Goal: Information Seeking & Learning: Learn about a topic

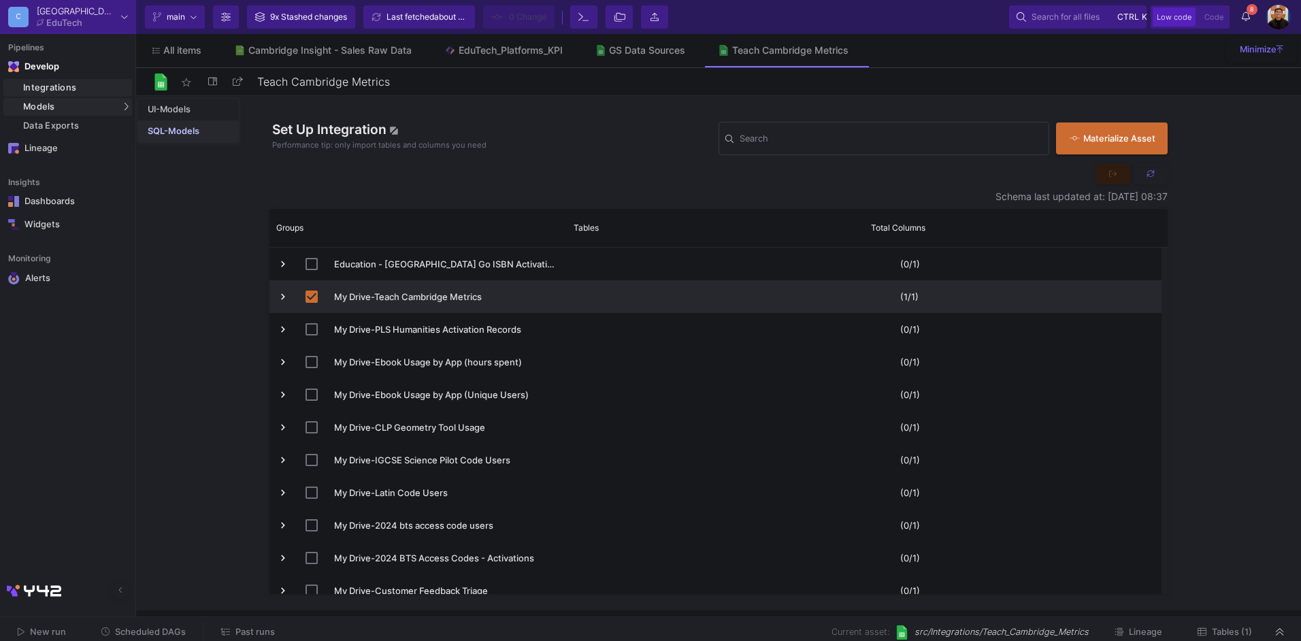
click at [171, 131] on div "SQL-Models" at bounding box center [174, 131] width 52 height 11
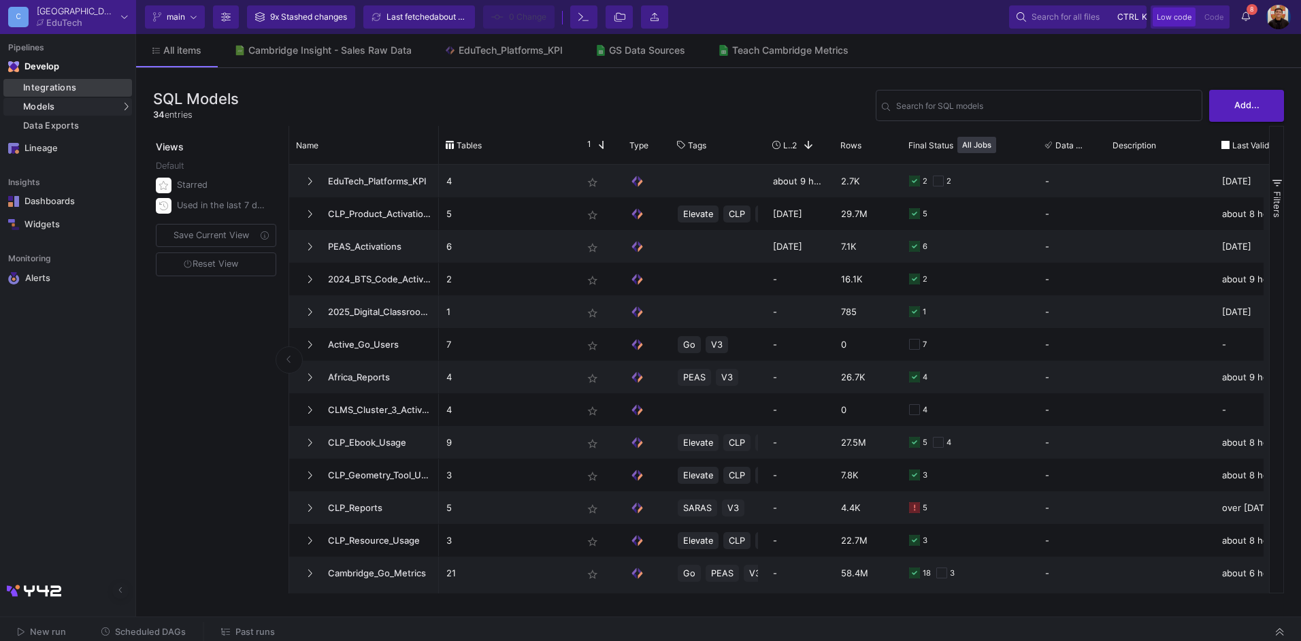
click at [75, 82] on div "Integrations" at bounding box center [75, 87] width 105 height 11
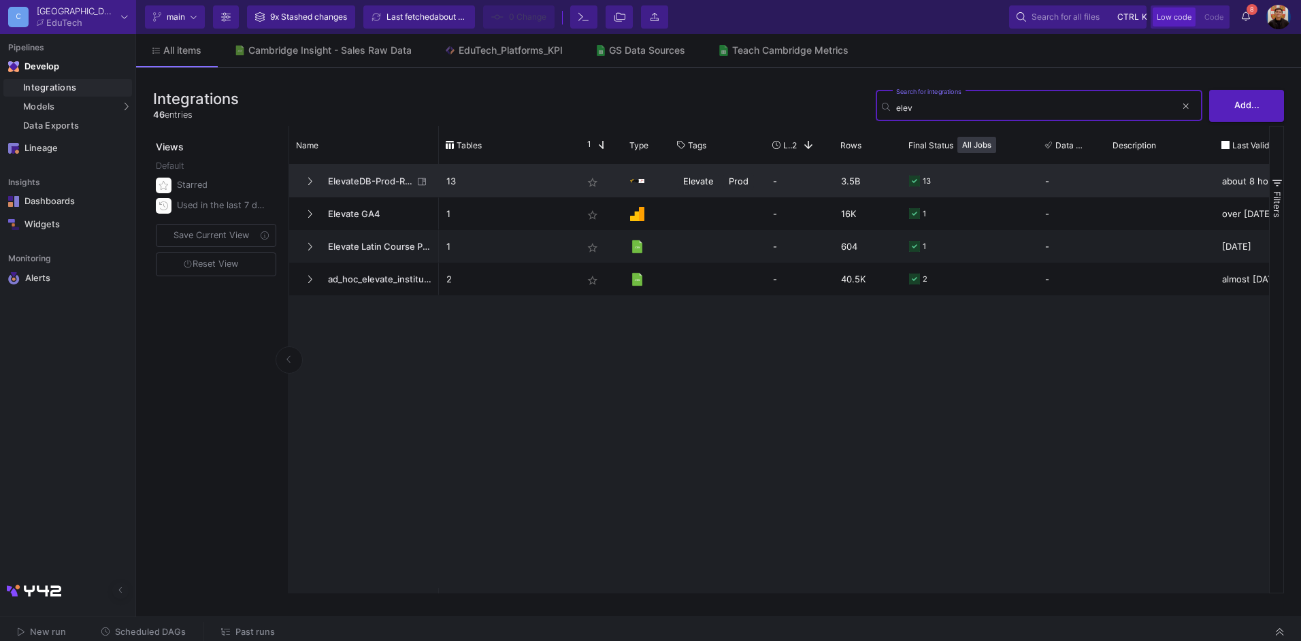
type input "elev"
click at [351, 180] on span "ElevateDB-Prod-Reports-RDS" at bounding box center [366, 181] width 93 height 32
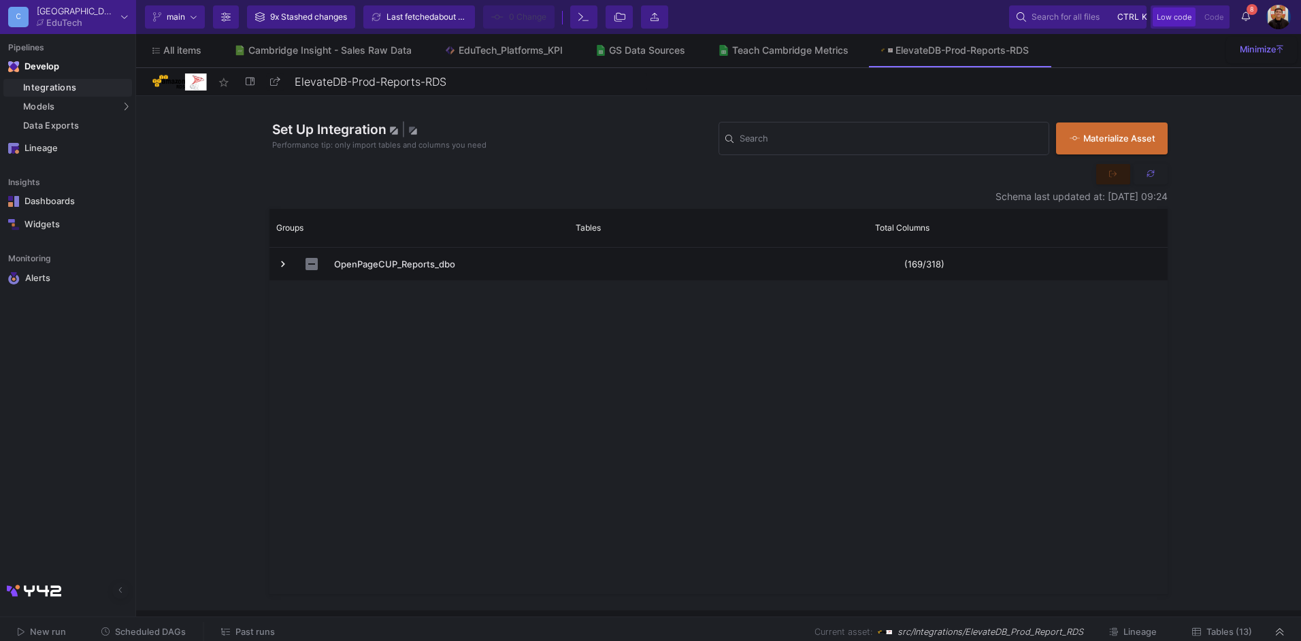
click at [1244, 619] on div "New run Scheduled DAGs Past runs Current asset: src/Integrations/ElevateDB_Prod…" at bounding box center [650, 632] width 1301 height 31
click at [1228, 633] on span "Tables (13)" at bounding box center [1229, 632] width 46 height 10
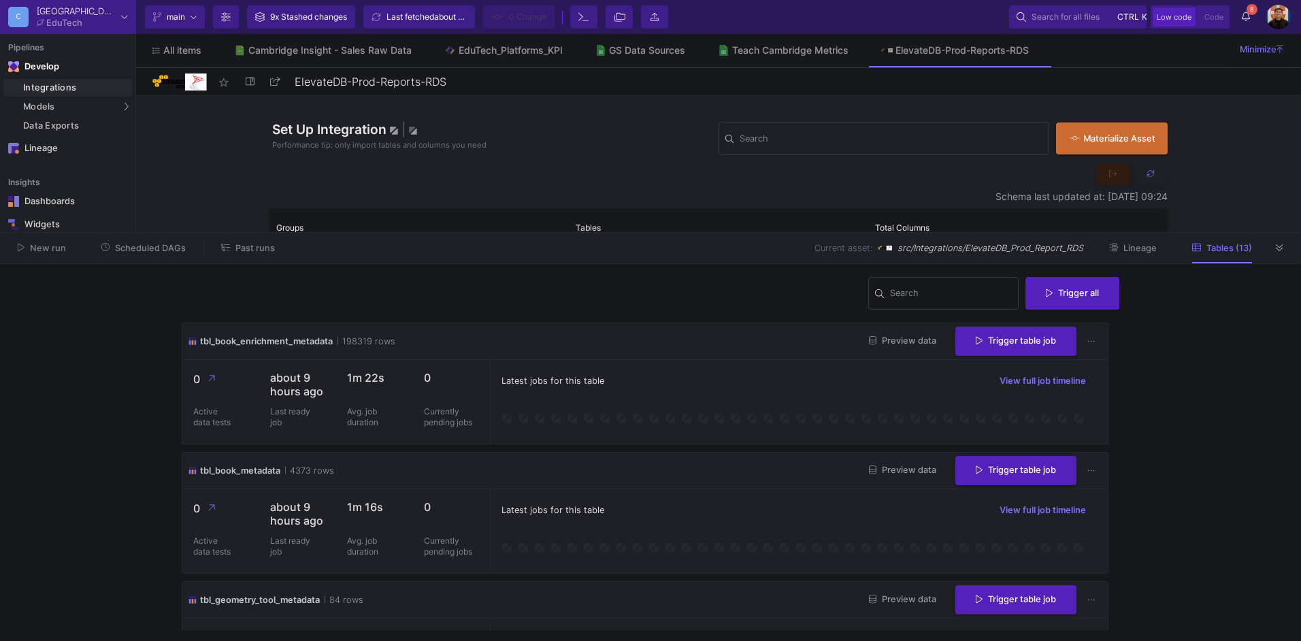
scroll to position [68, 0]
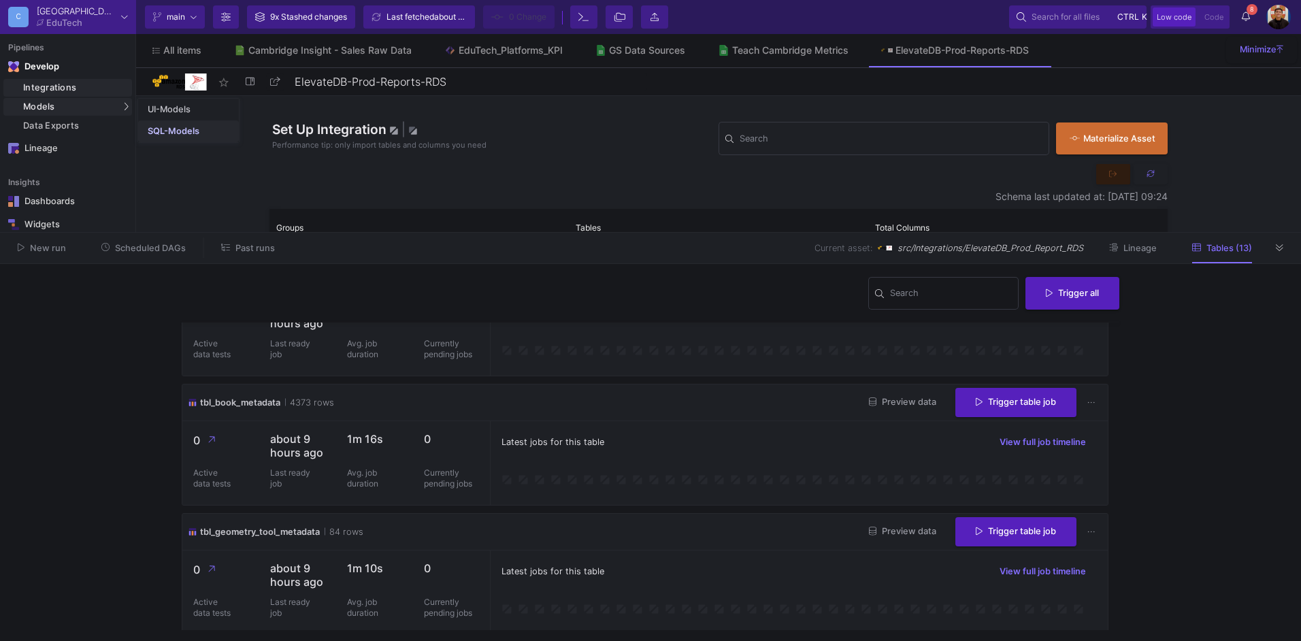
click at [174, 125] on link "SQL-Models" at bounding box center [188, 131] width 101 height 22
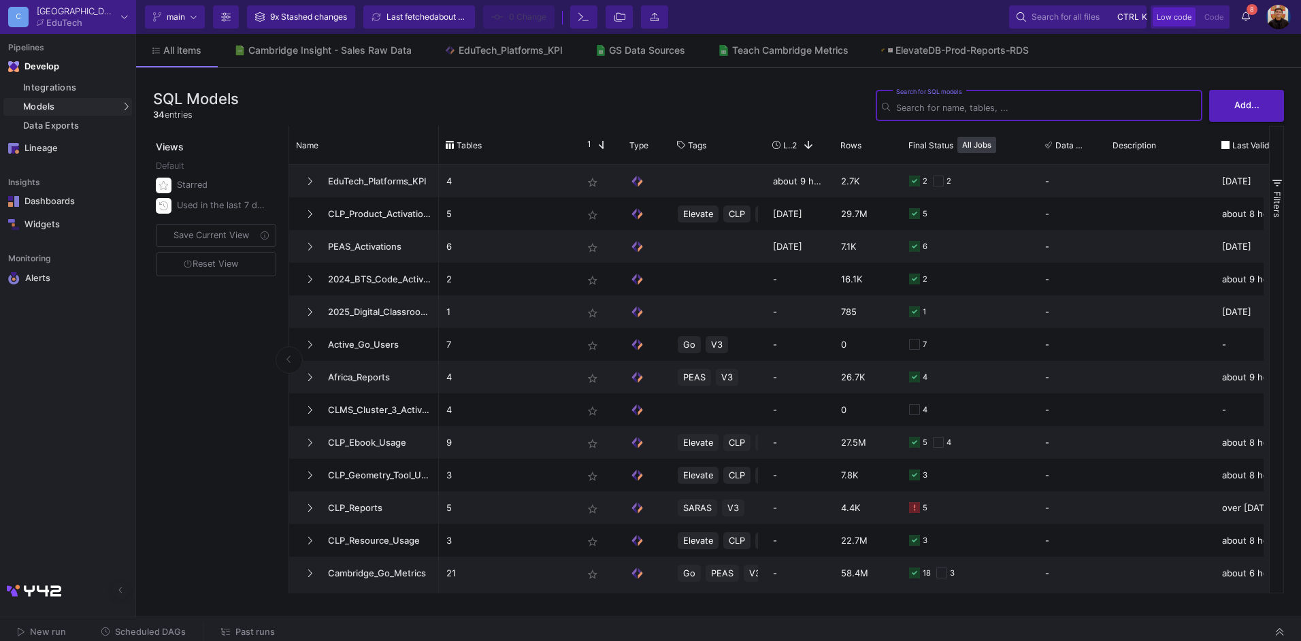
click at [997, 105] on input "Search for SQL models" at bounding box center [1046, 108] width 300 height 10
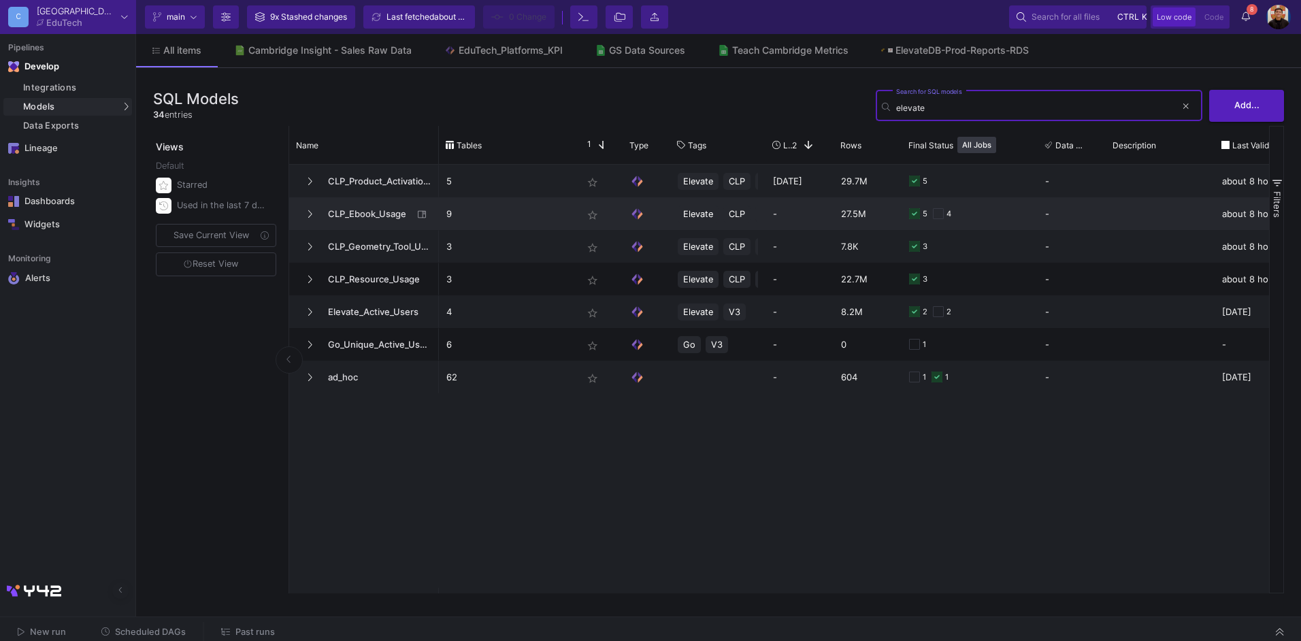
type input "elevate"
click at [388, 215] on span "CLP_Ebook_Usage" at bounding box center [366, 214] width 93 height 32
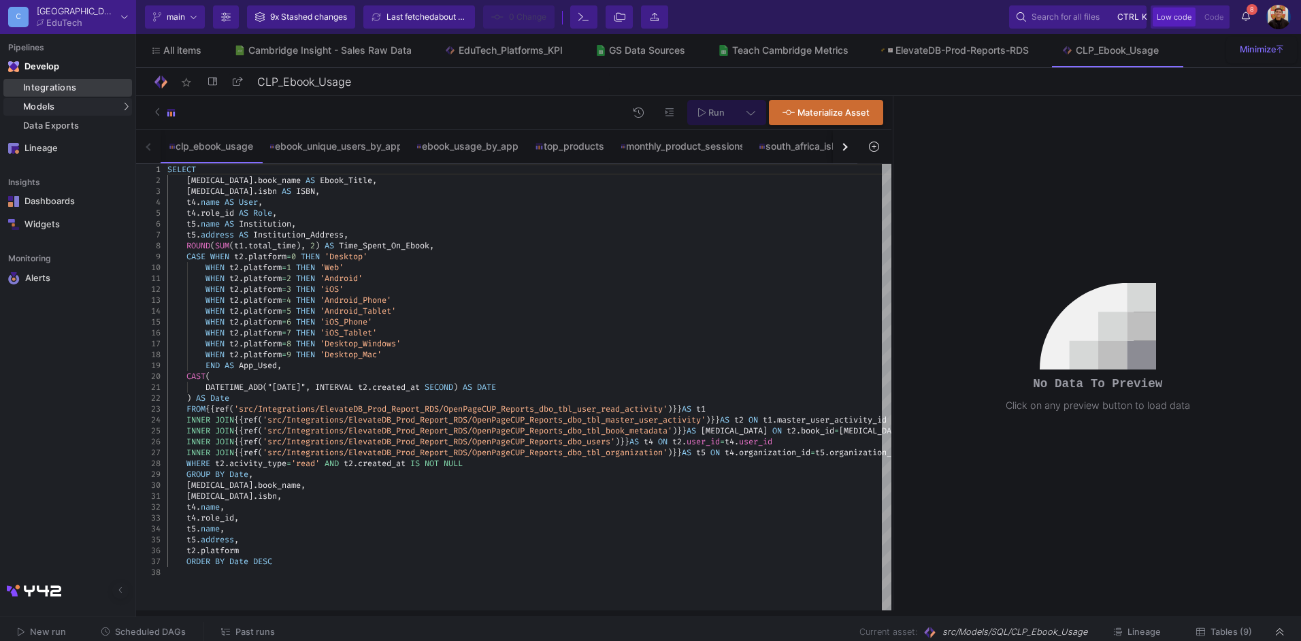
click at [76, 91] on div "Integrations" at bounding box center [75, 87] width 105 height 11
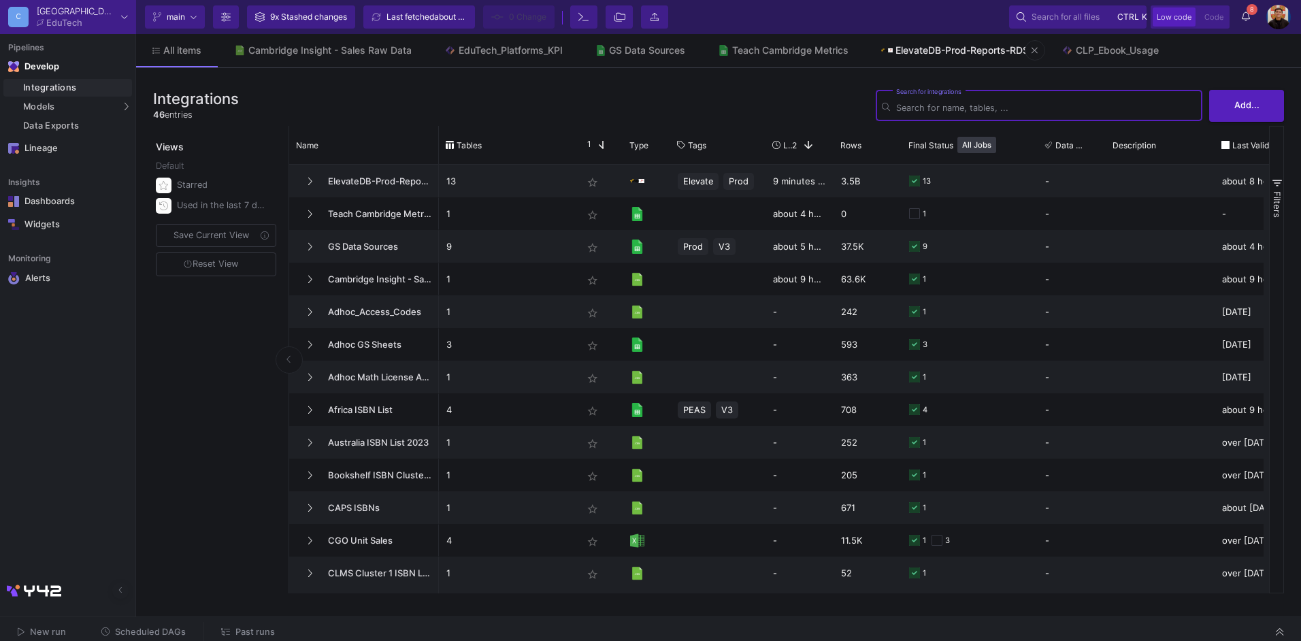
click at [925, 56] on link "ElevateDB-Prod-Reports-RDS" at bounding box center [955, 50] width 180 height 33
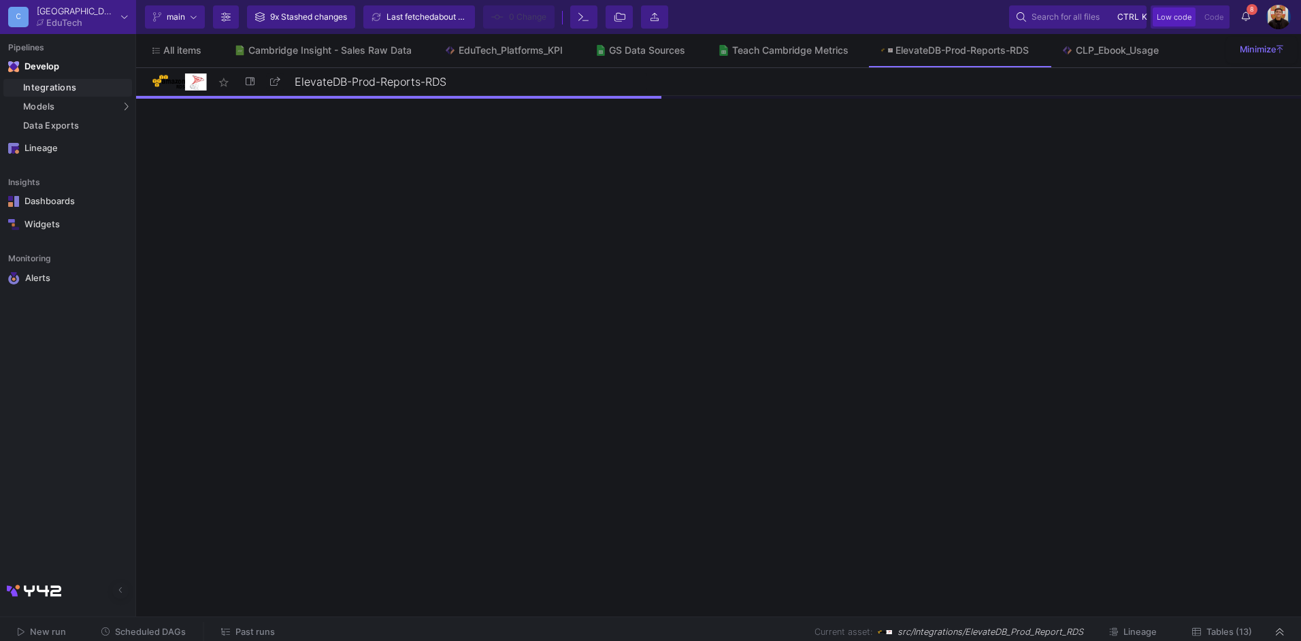
click at [1225, 628] on span "Tables (13)" at bounding box center [1229, 632] width 46 height 10
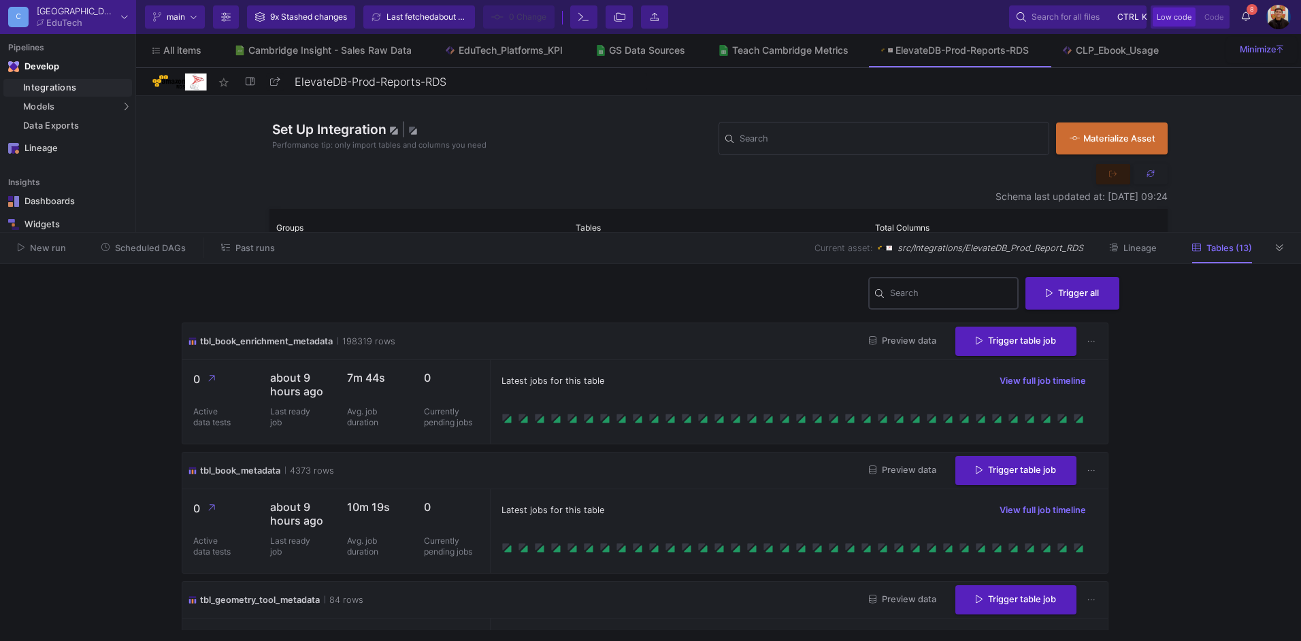
click at [926, 292] on input "Search" at bounding box center [951, 295] width 122 height 11
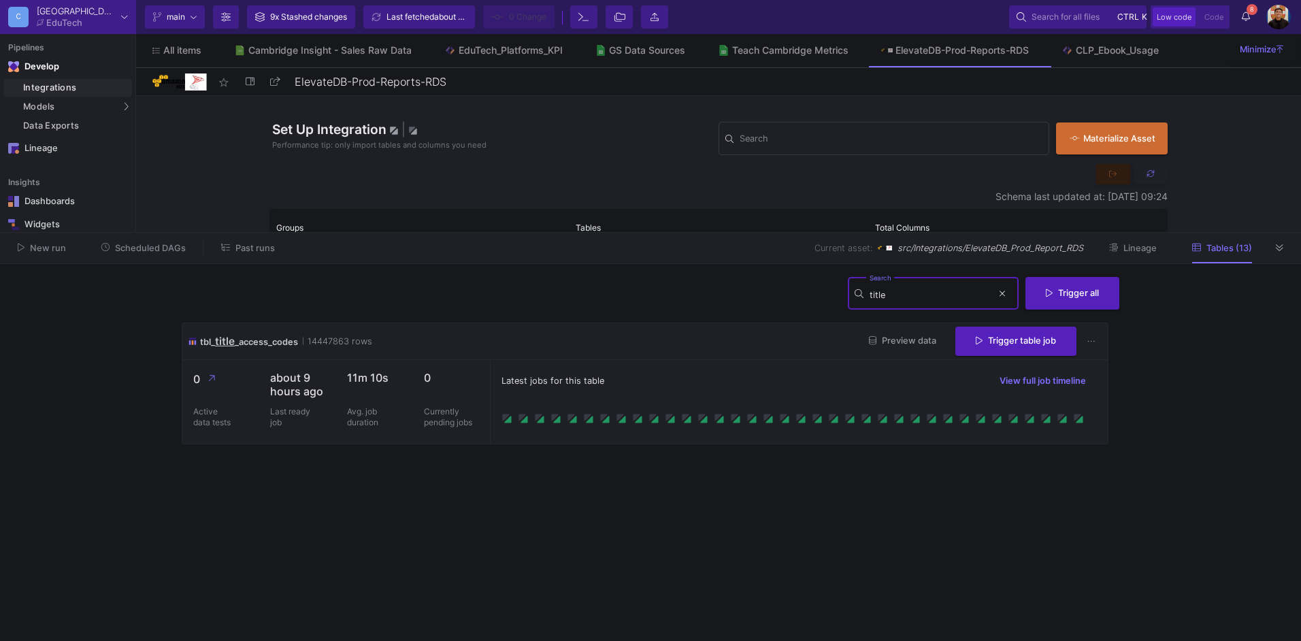
type input "title"
click at [910, 339] on span "Preview data" at bounding box center [902, 340] width 67 height 10
